Goal: Information Seeking & Learning: Learn about a topic

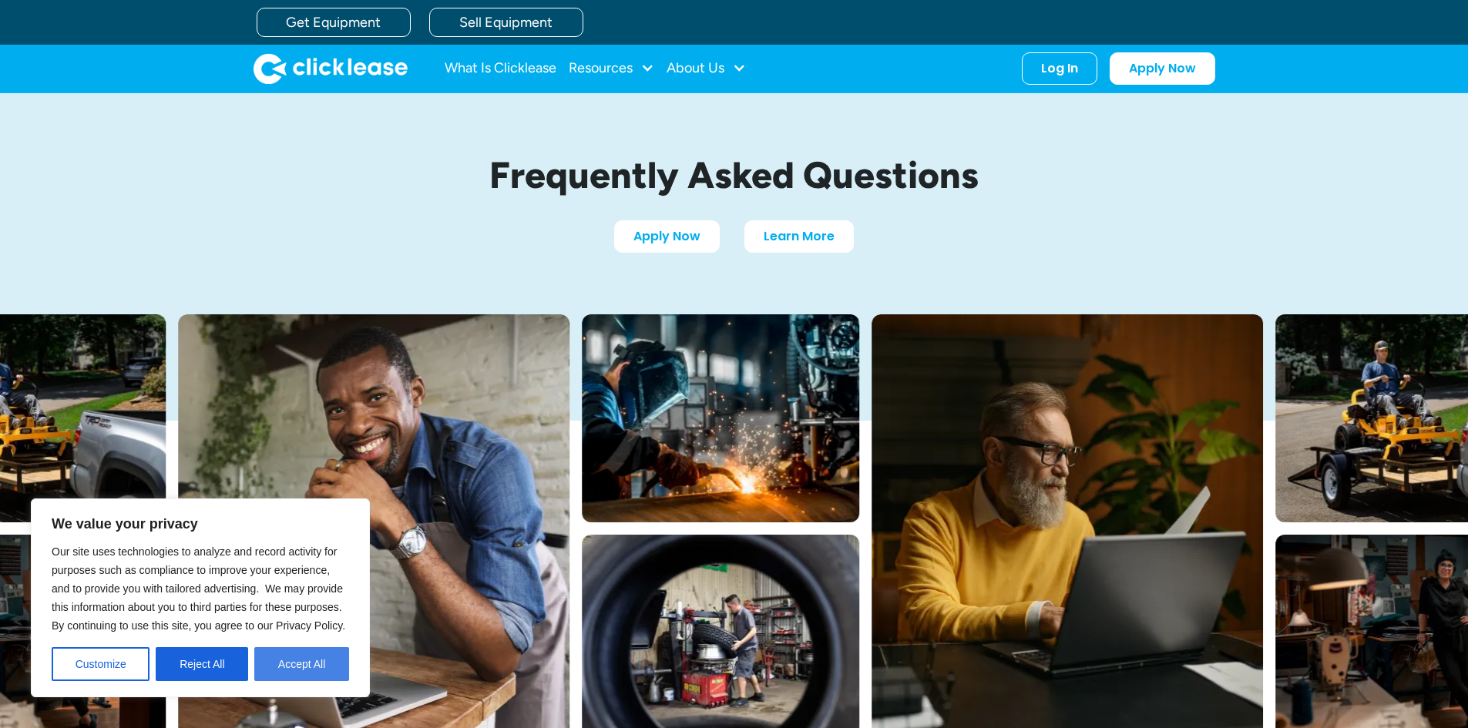
click at [278, 666] on button "Accept All" at bounding box center [301, 665] width 95 height 34
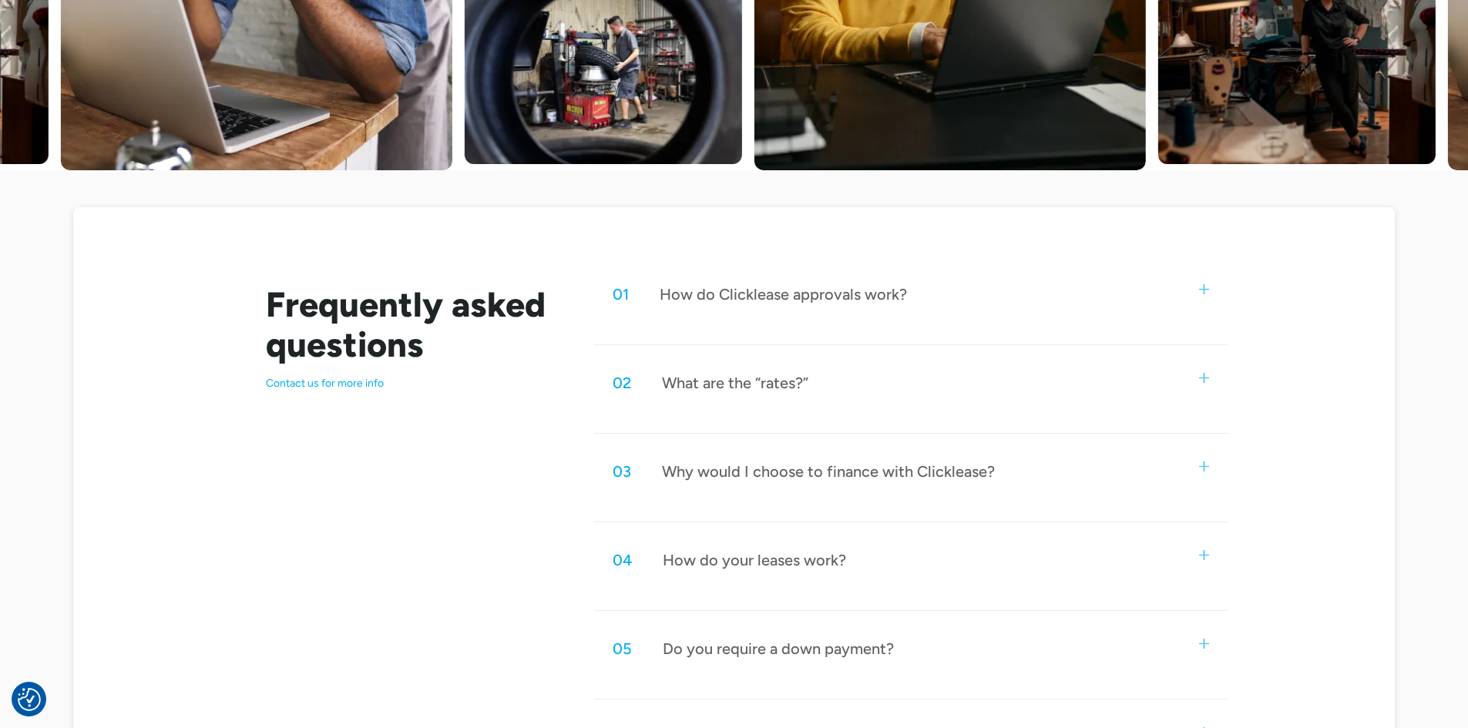
scroll to position [617, 0]
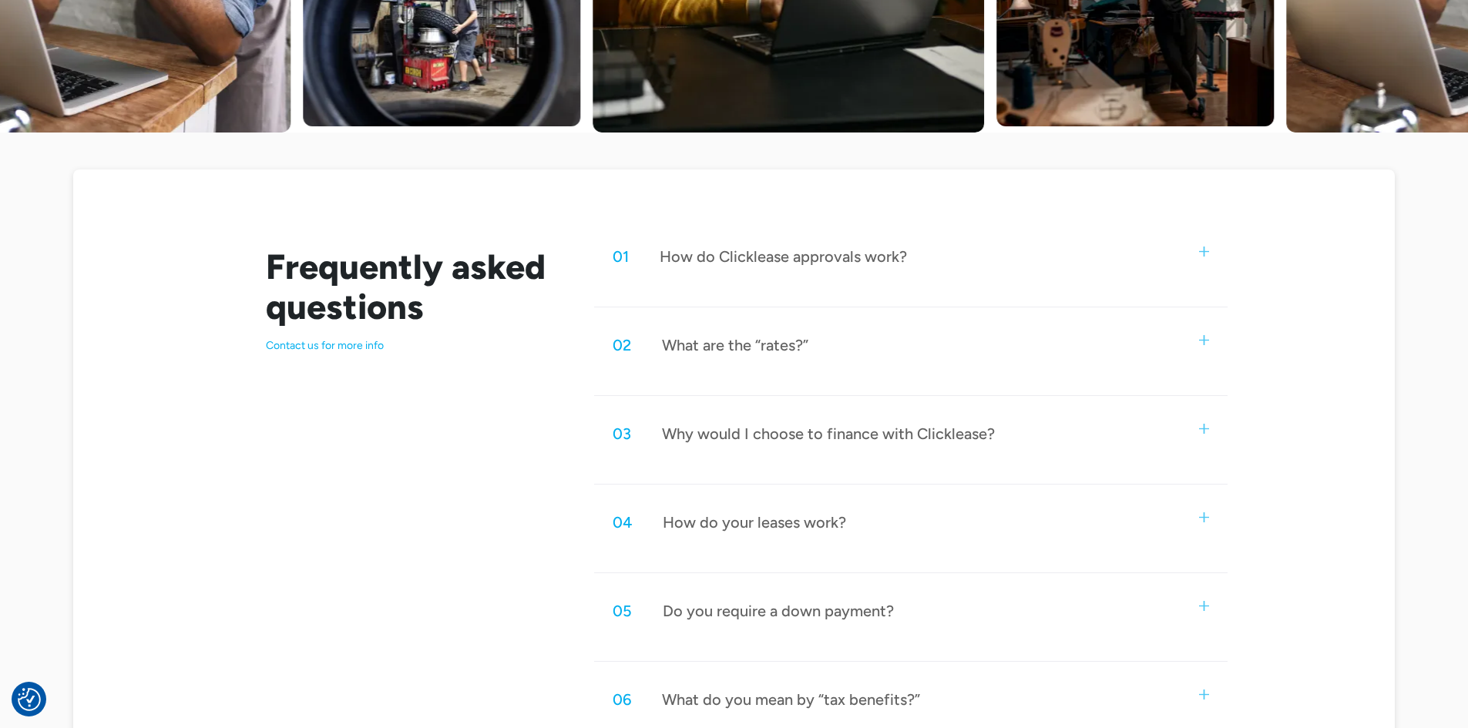
click at [812, 335] on div "02 What are the “rates?”" at bounding box center [910, 345] width 633 height 51
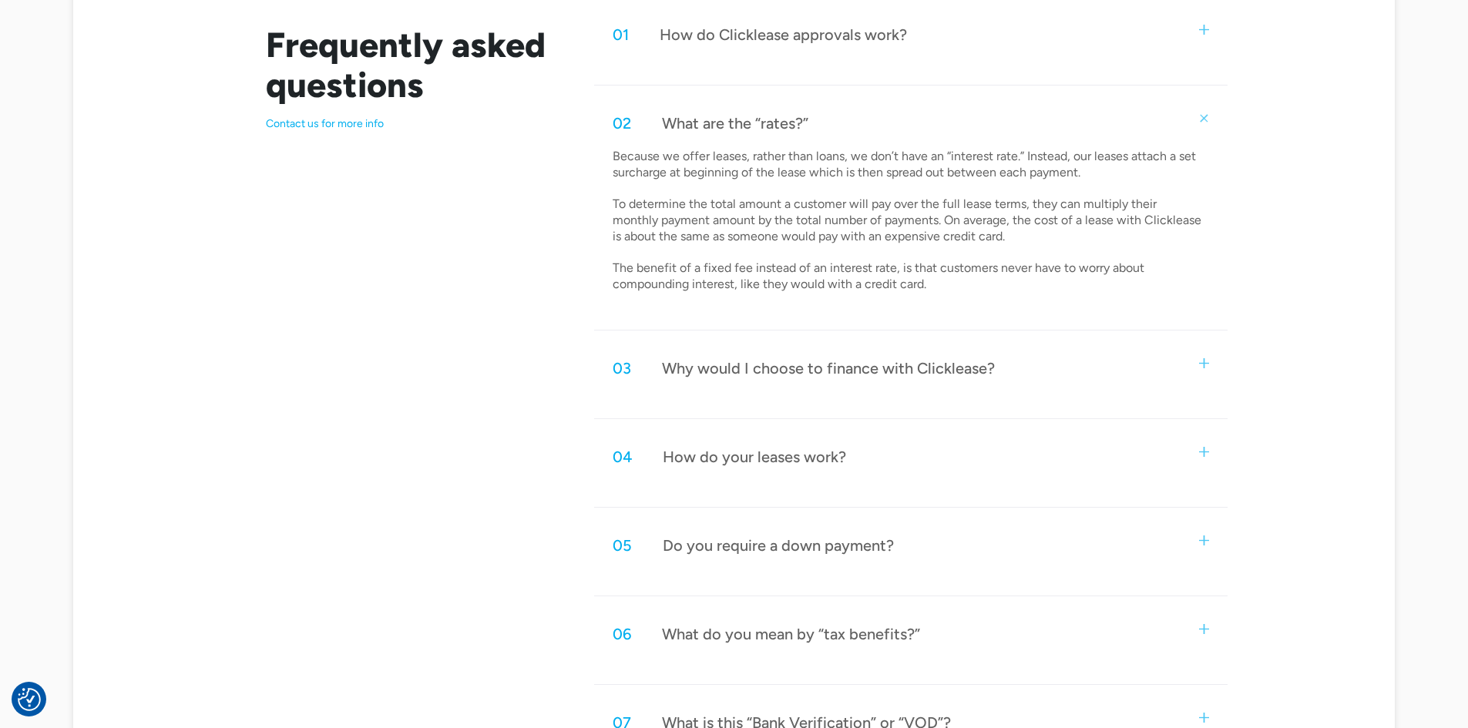
scroll to position [848, 0]
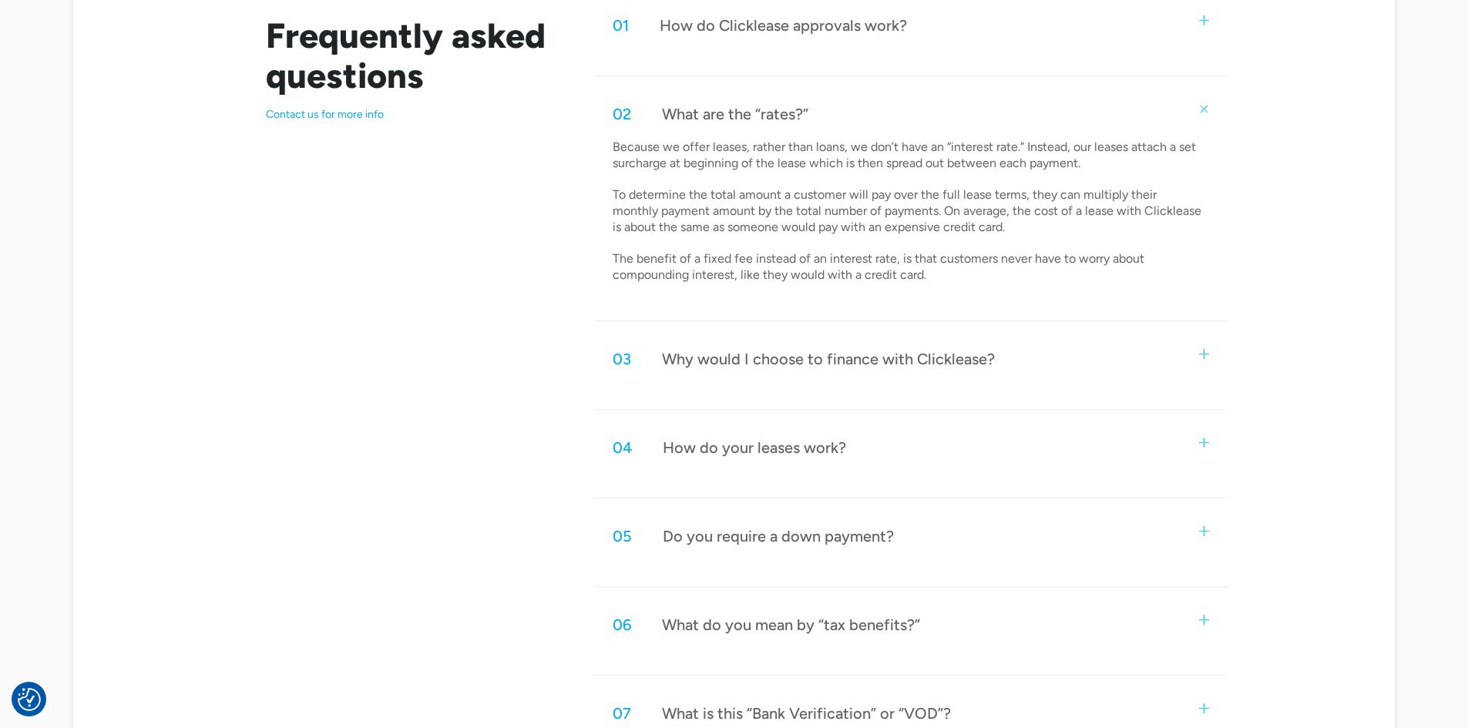
click at [753, 368] on div "Why would I choose to finance with Clicklease?" at bounding box center [828, 359] width 333 height 20
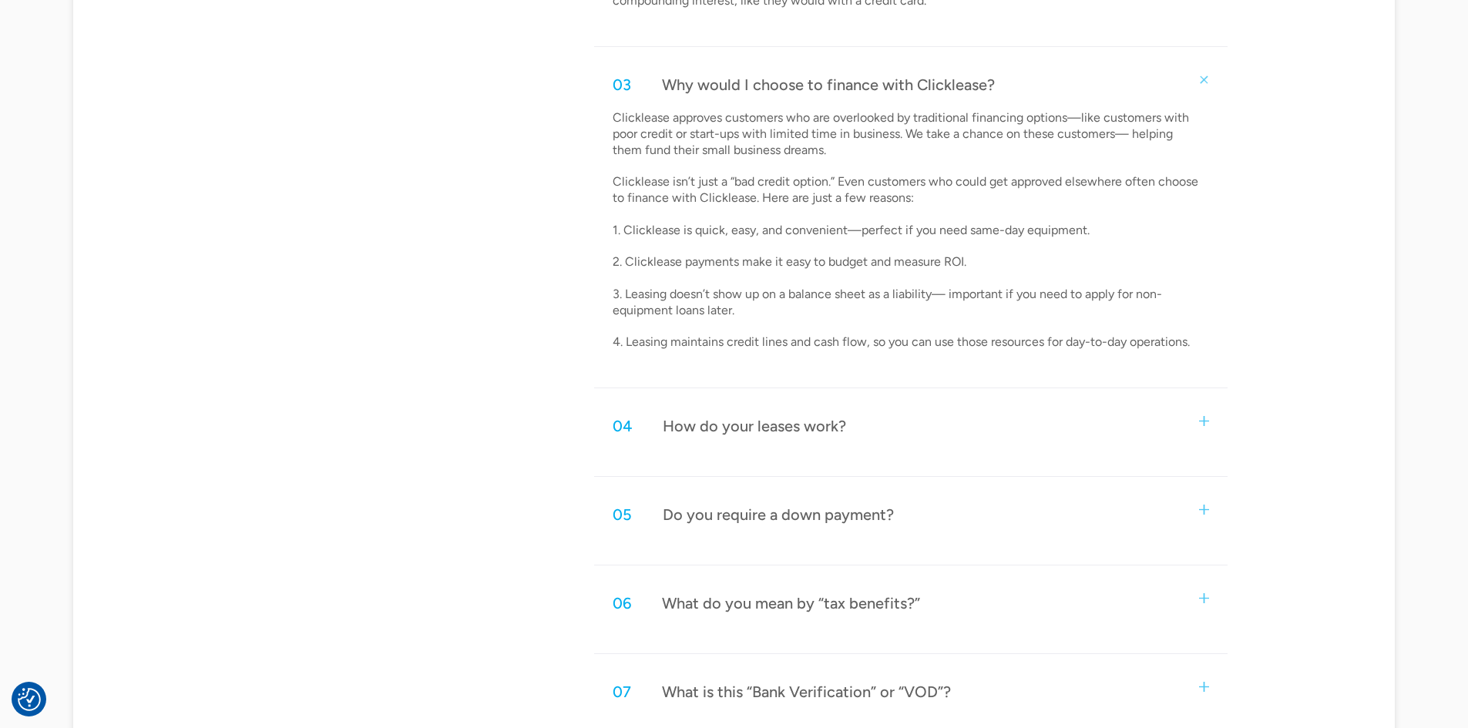
scroll to position [1156, 0]
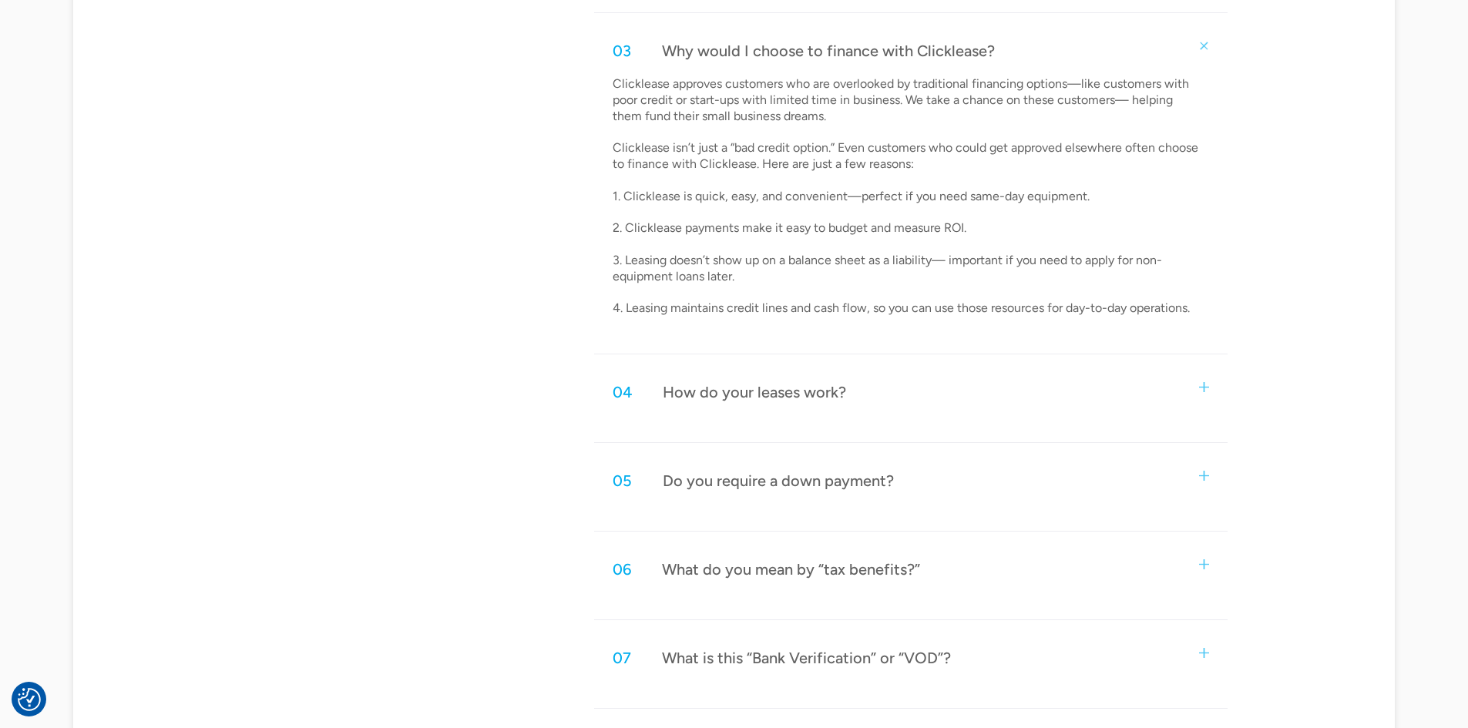
click at [696, 392] on div "How do your leases work?" at bounding box center [754, 392] width 183 height 20
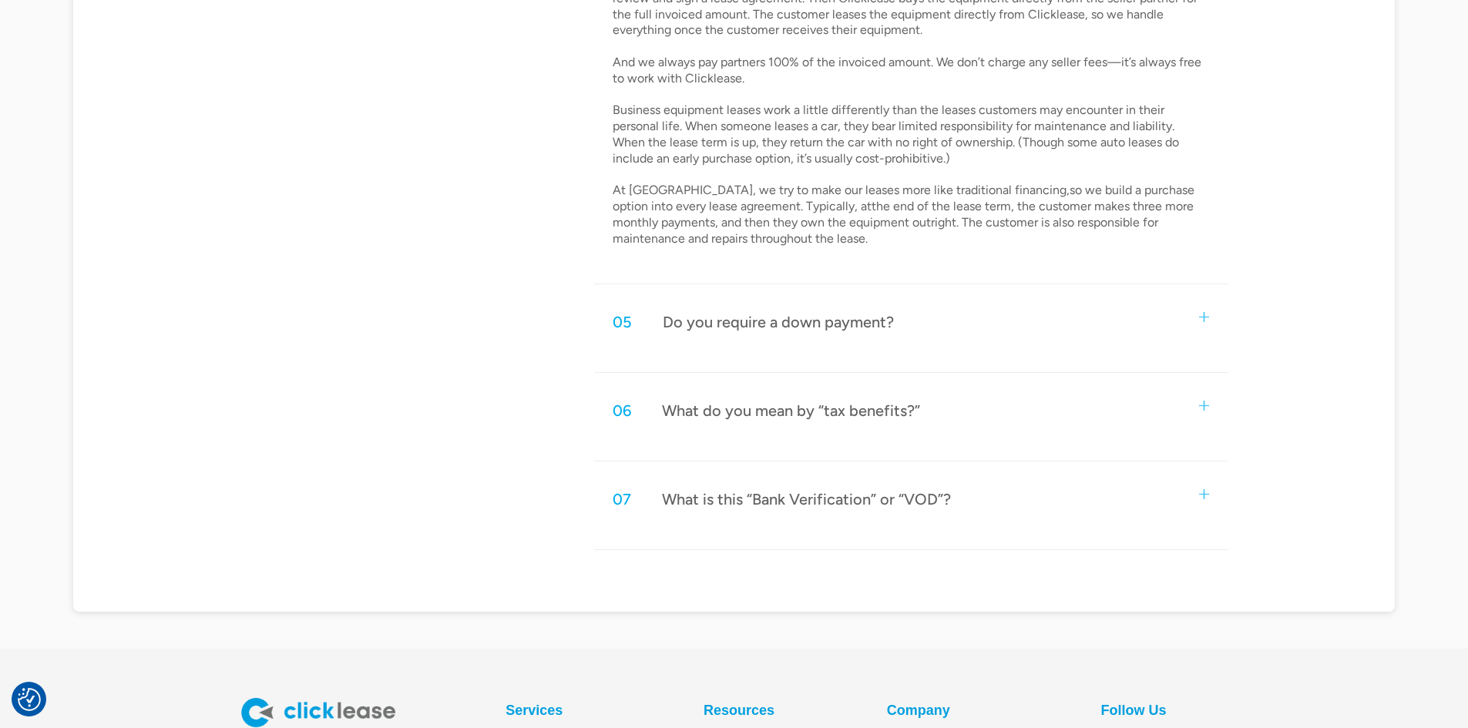
scroll to position [1619, 0]
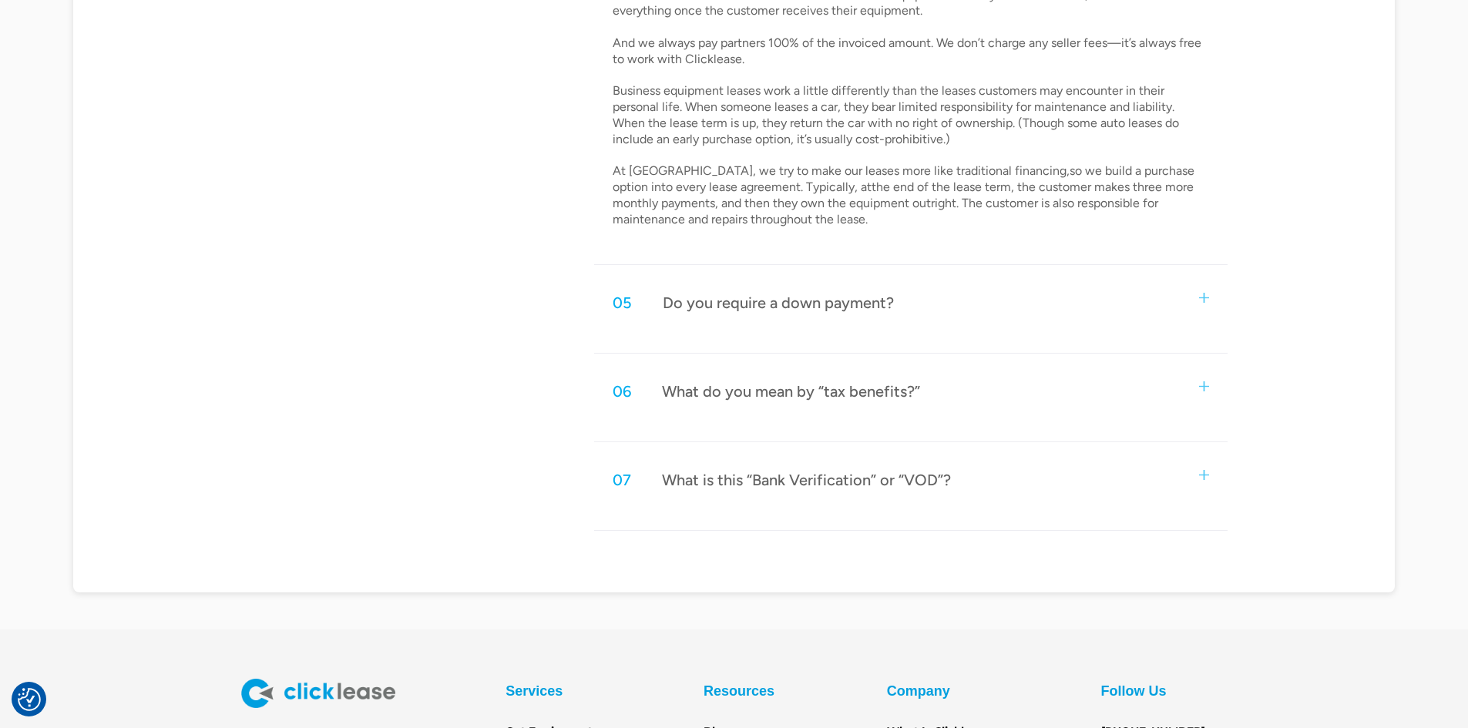
click at [765, 308] on div "Do you require a down payment?" at bounding box center [778, 303] width 231 height 20
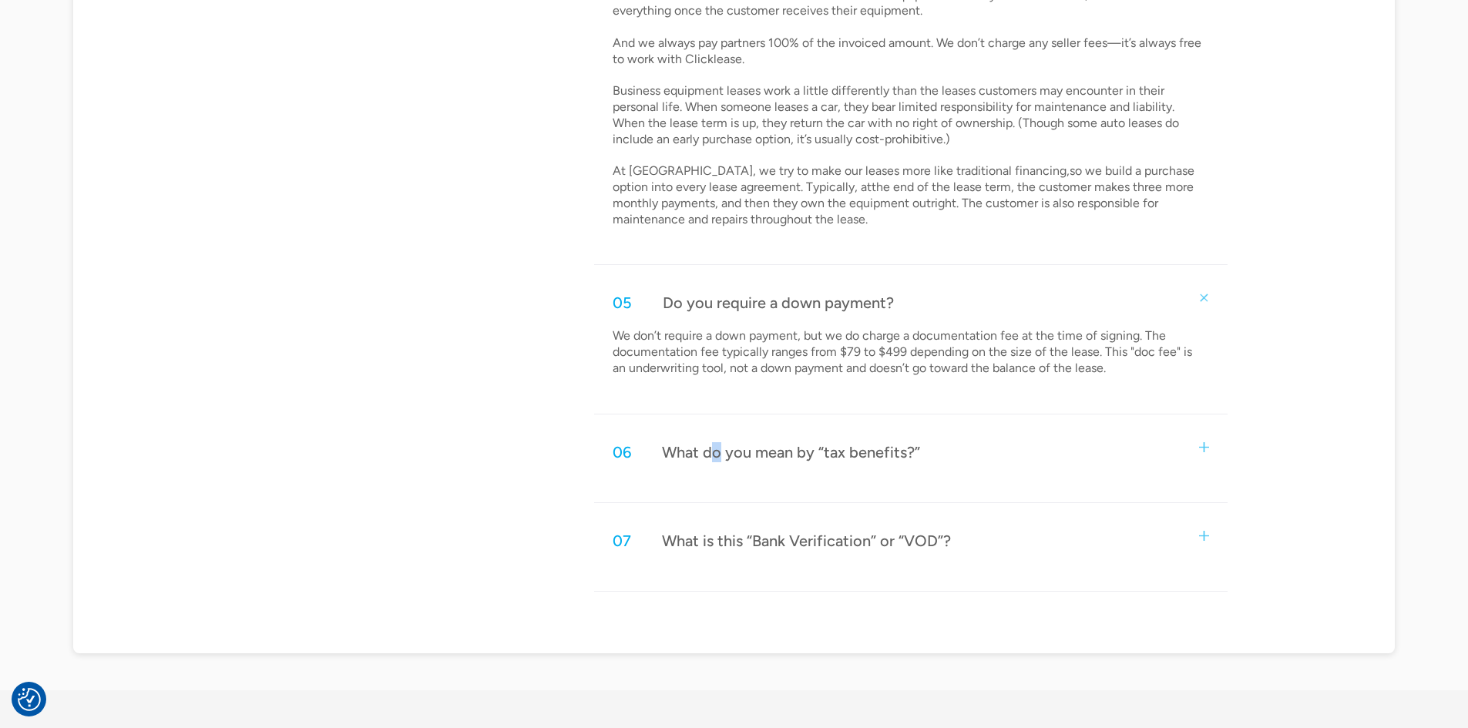
click at [718, 449] on div "What do you mean by “tax benefits?”" at bounding box center [791, 452] width 258 height 20
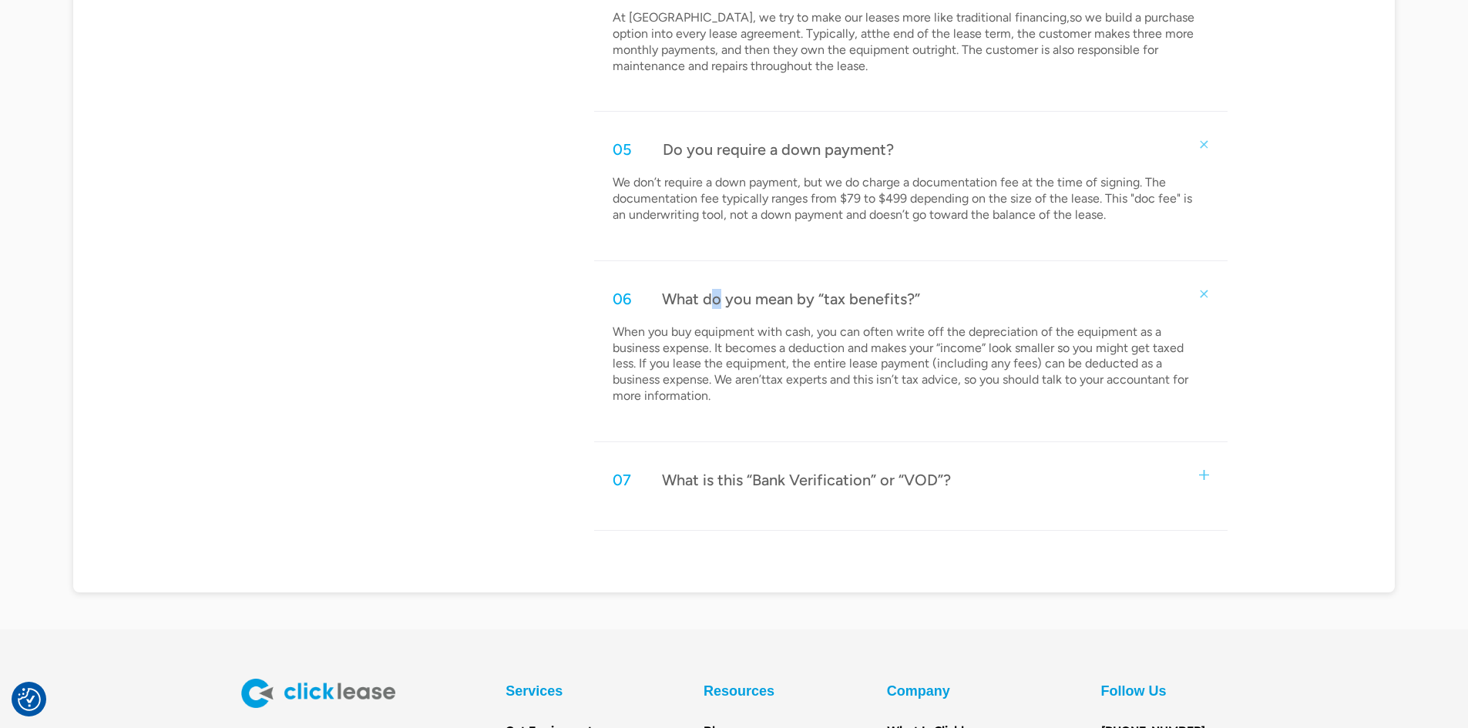
scroll to position [1773, 0]
click at [715, 465] on div "07 What is this “Bank Verification” or “VOD”?" at bounding box center [910, 479] width 633 height 51
